Goal: Use online tool/utility: Utilize a website feature to perform a specific function

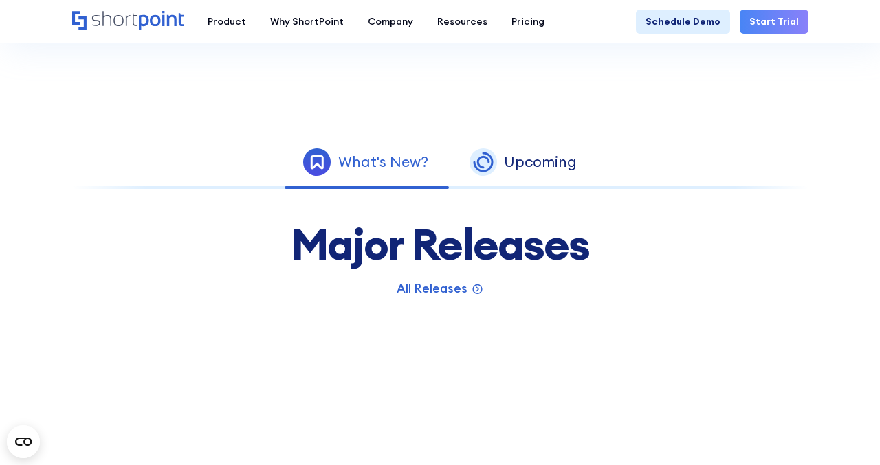
scroll to position [638, 0]
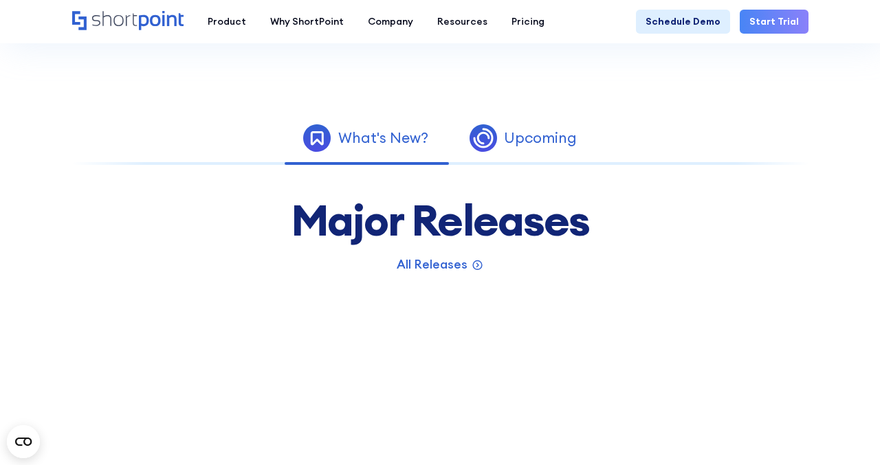
click at [506, 155] on link "Upcoming" at bounding box center [523, 138] width 149 height 40
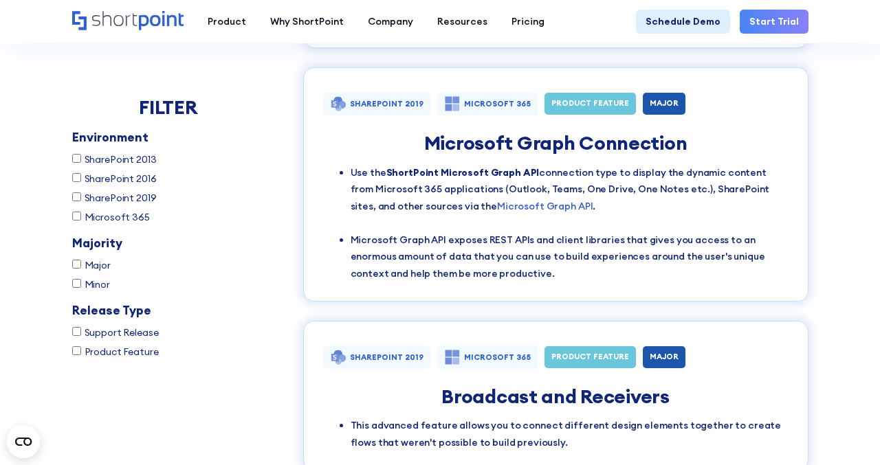
scroll to position [1273, 0]
click at [503, 206] on link "Microsoft Graph API" at bounding box center [545, 205] width 96 height 12
click at [718, 122] on div "SHAREPOINT 2019 MICROSOFT 365 PRODUCT FEATURE MAJOR Microsoft Graph Connection …" at bounding box center [555, 184] width 505 height 234
click at [619, 101] on div "SHAREPOINT 2019 MICROSOFT 365 PRODUCT FEATURE MAJOR" at bounding box center [555, 106] width 465 height 30
click at [565, 101] on div "PRODUCT FEATURE" at bounding box center [590, 103] width 78 height 8
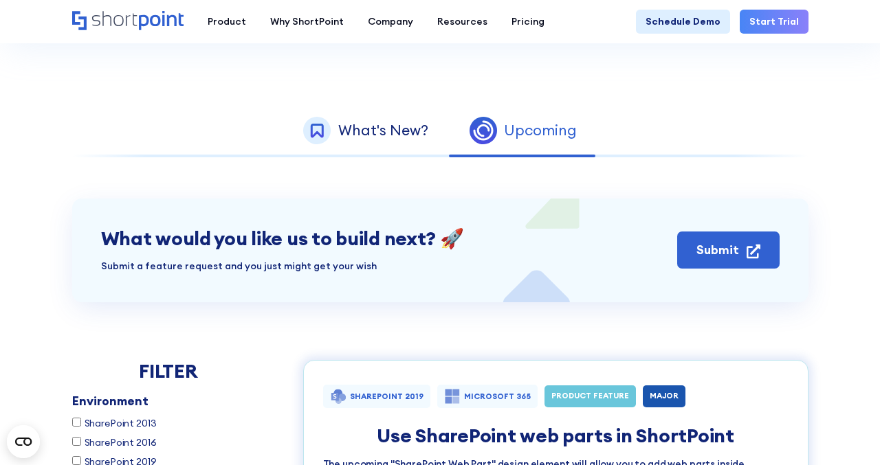
scroll to position [352, 0]
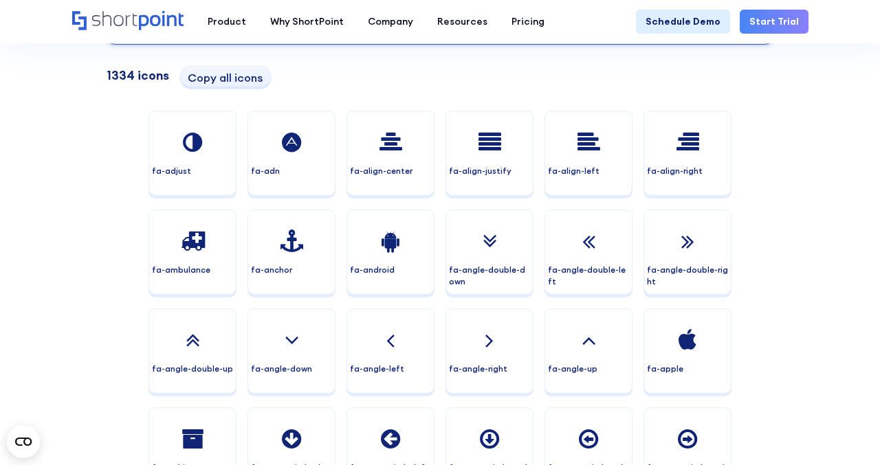
scroll to position [276, 0]
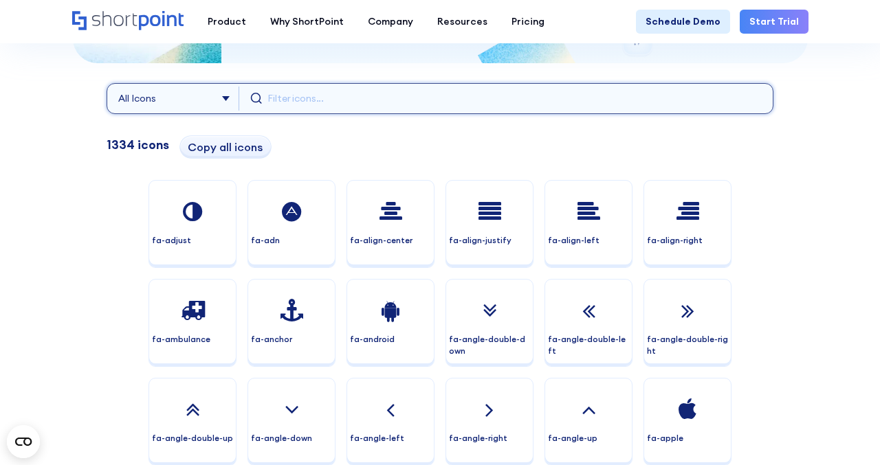
click at [331, 103] on input "text" at bounding box center [514, 99] width 494 height 24
type input "g"
type input "dog"
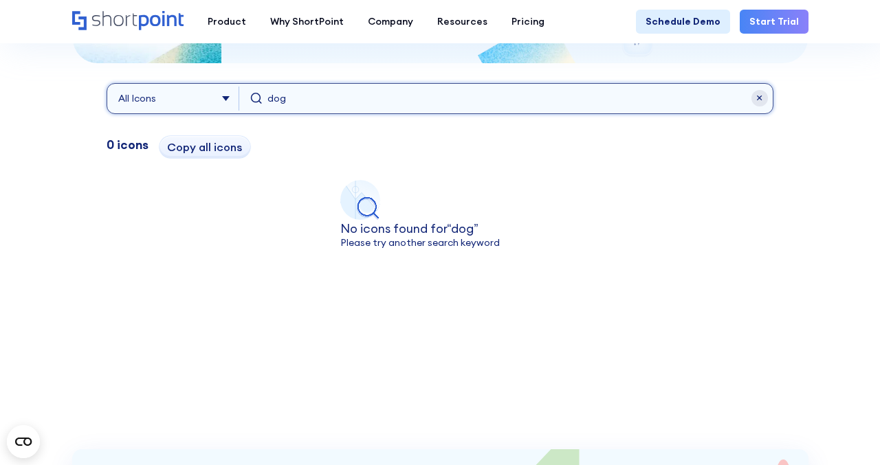
click at [216, 98] on select "All Icons Font Awesome Ionicons Simple" at bounding box center [178, 99] width 121 height 24
click at [281, 99] on input "dog" at bounding box center [514, 99] width 494 height 24
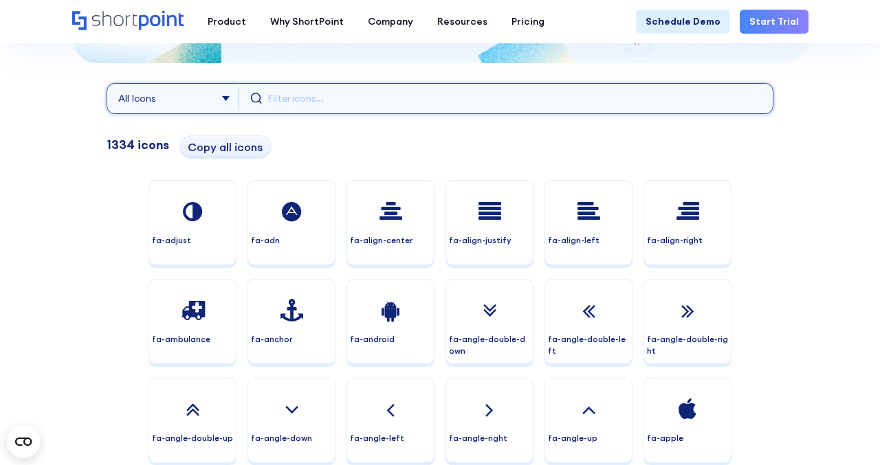
click at [214, 94] on select "All Icons Font Awesome Ionicons Simple" at bounding box center [178, 99] width 121 height 24
click at [295, 100] on input "text" at bounding box center [514, 99] width 494 height 24
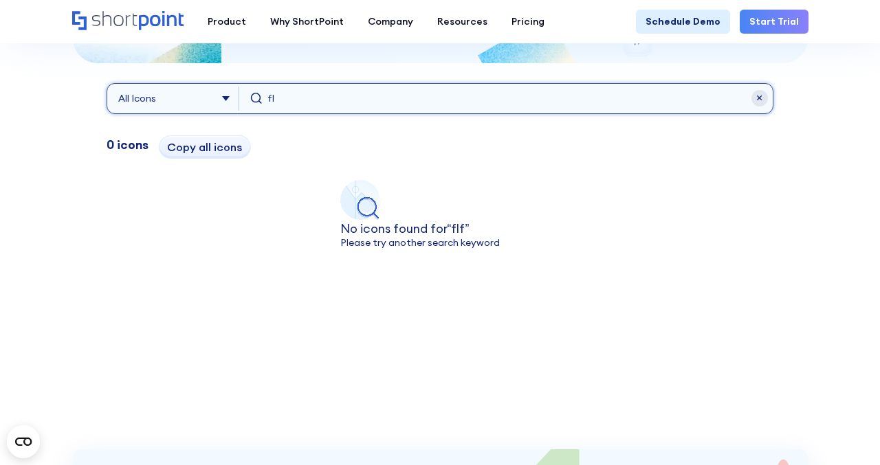
type input "f"
type input "flo"
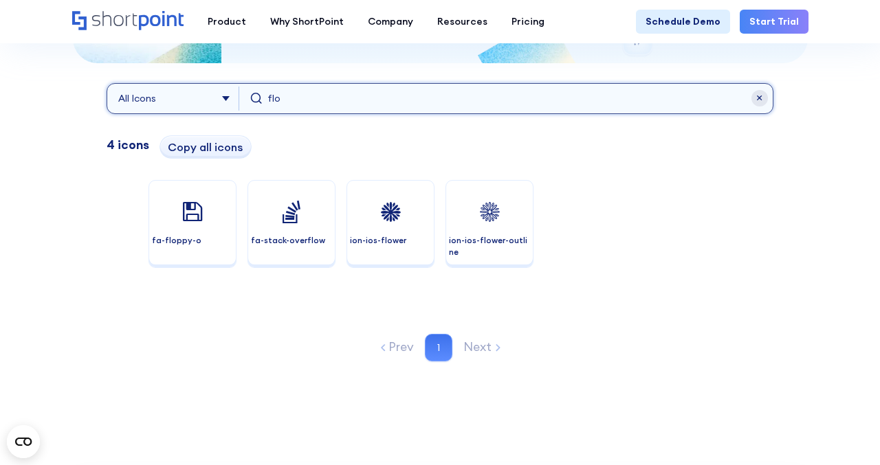
click at [314, 109] on input "flo" at bounding box center [514, 99] width 494 height 24
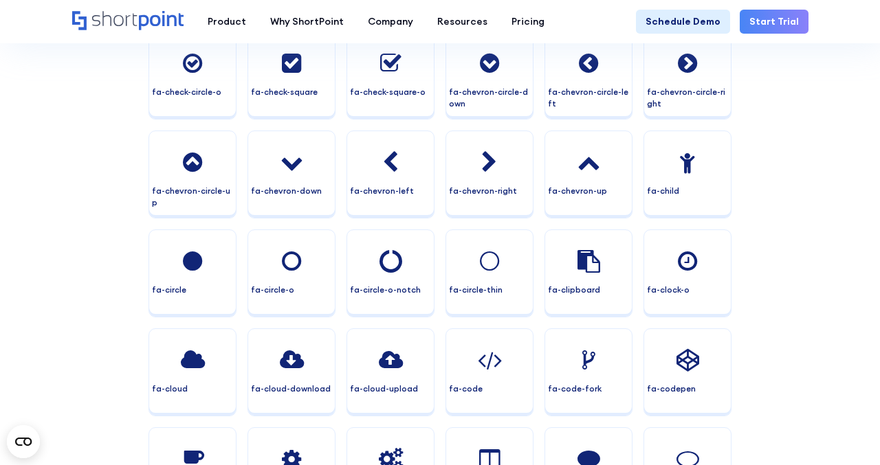
scroll to position [1568, 0]
